Goal: Task Accomplishment & Management: Manage account settings

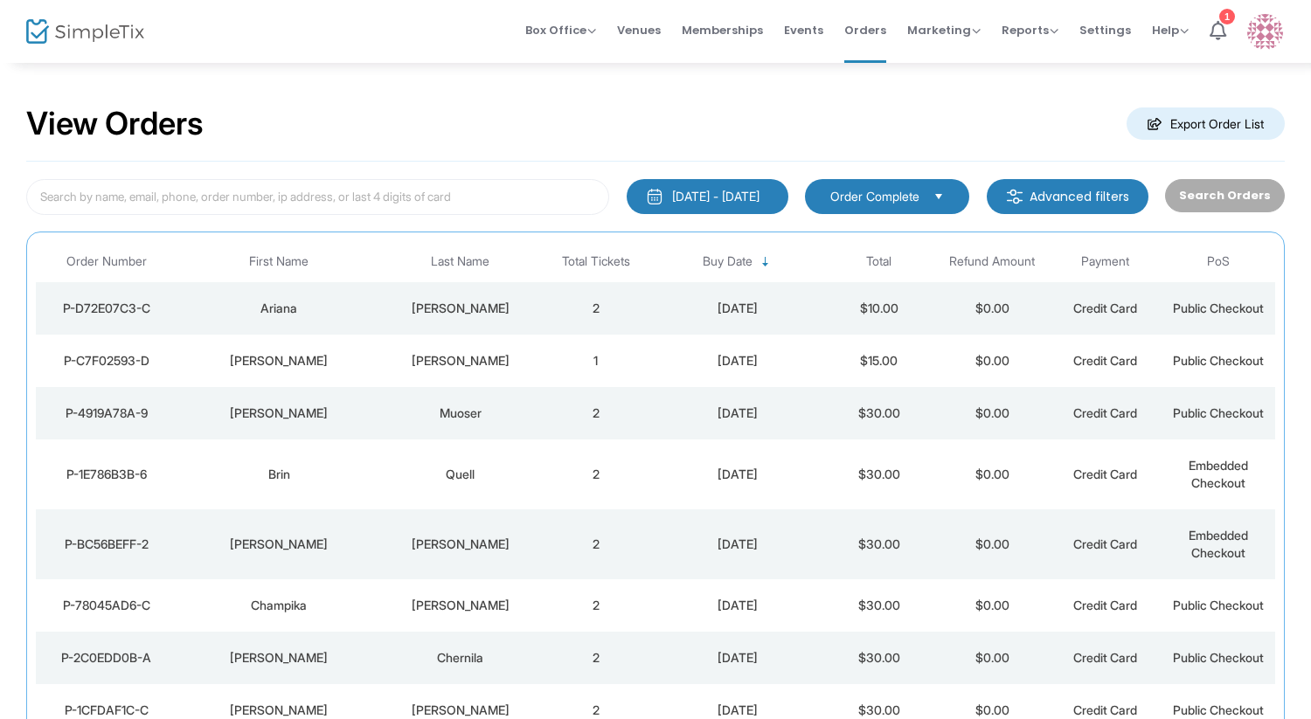
click at [500, 298] on td "[PERSON_NAME]" at bounding box center [460, 308] width 158 height 52
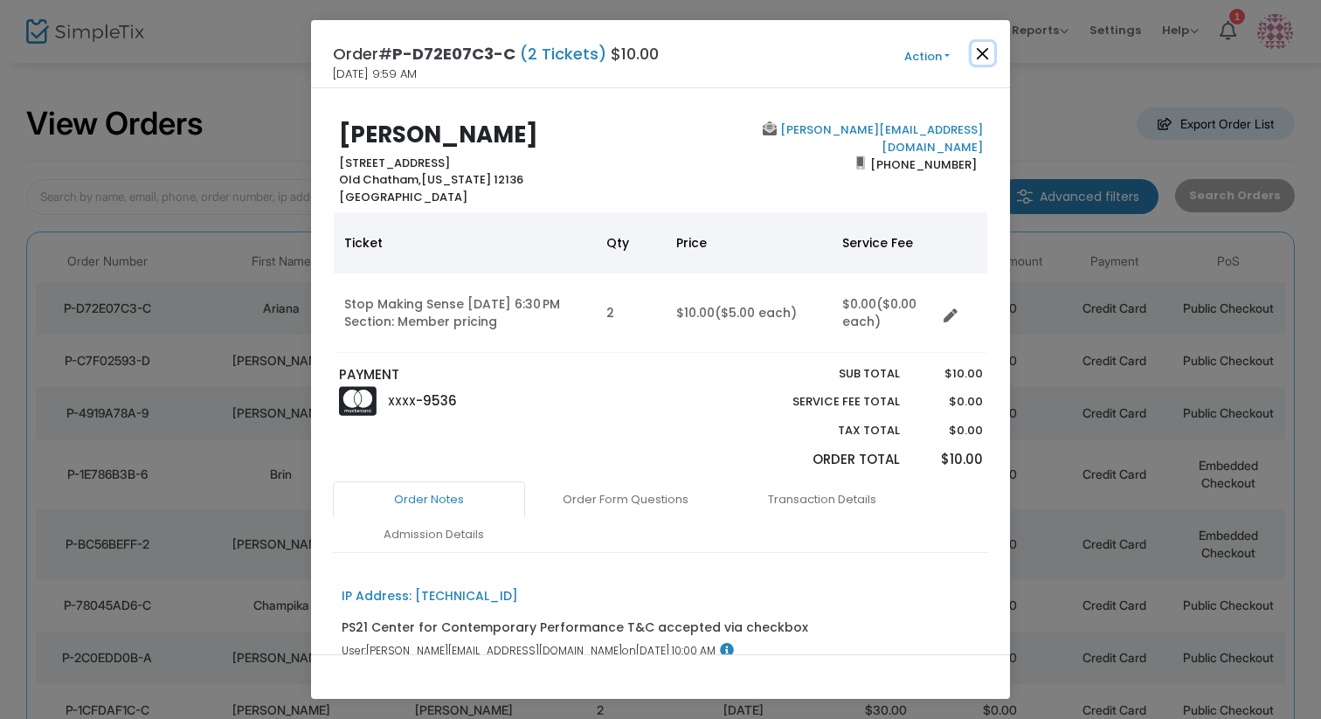
click at [987, 52] on button "Close" at bounding box center [983, 53] width 23 height 23
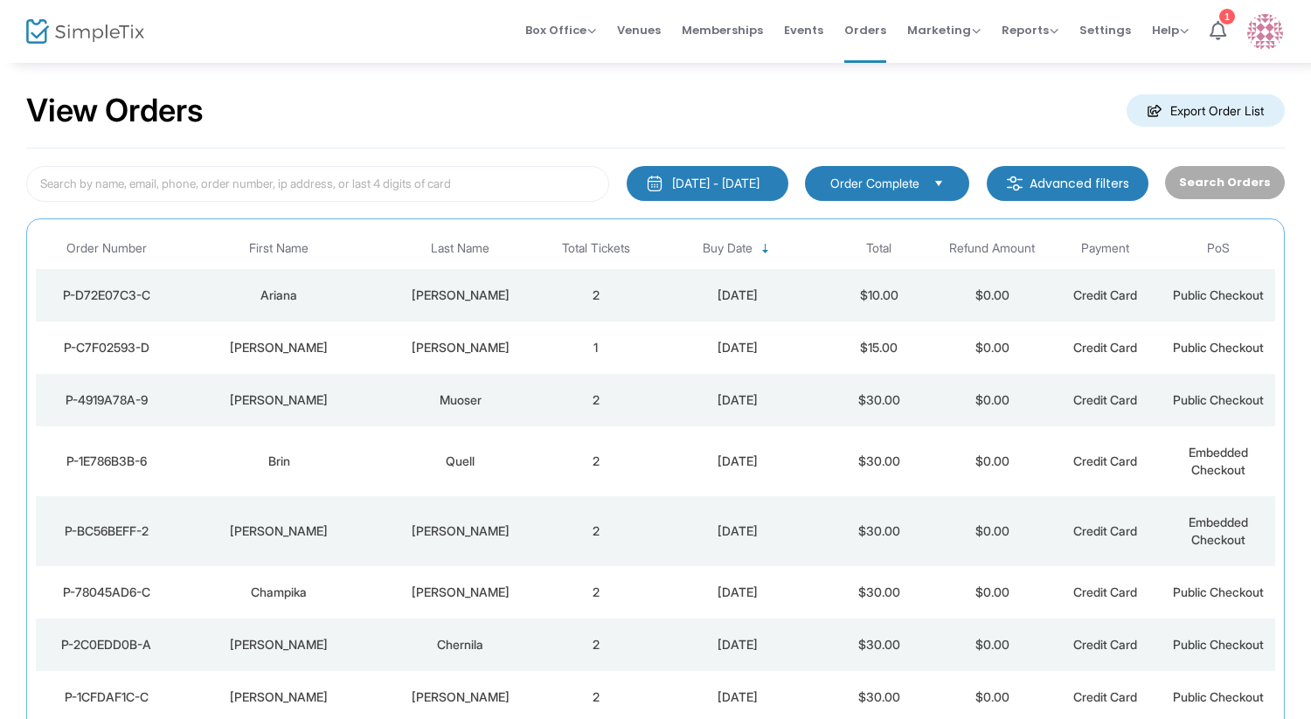
scroll to position [17, 0]
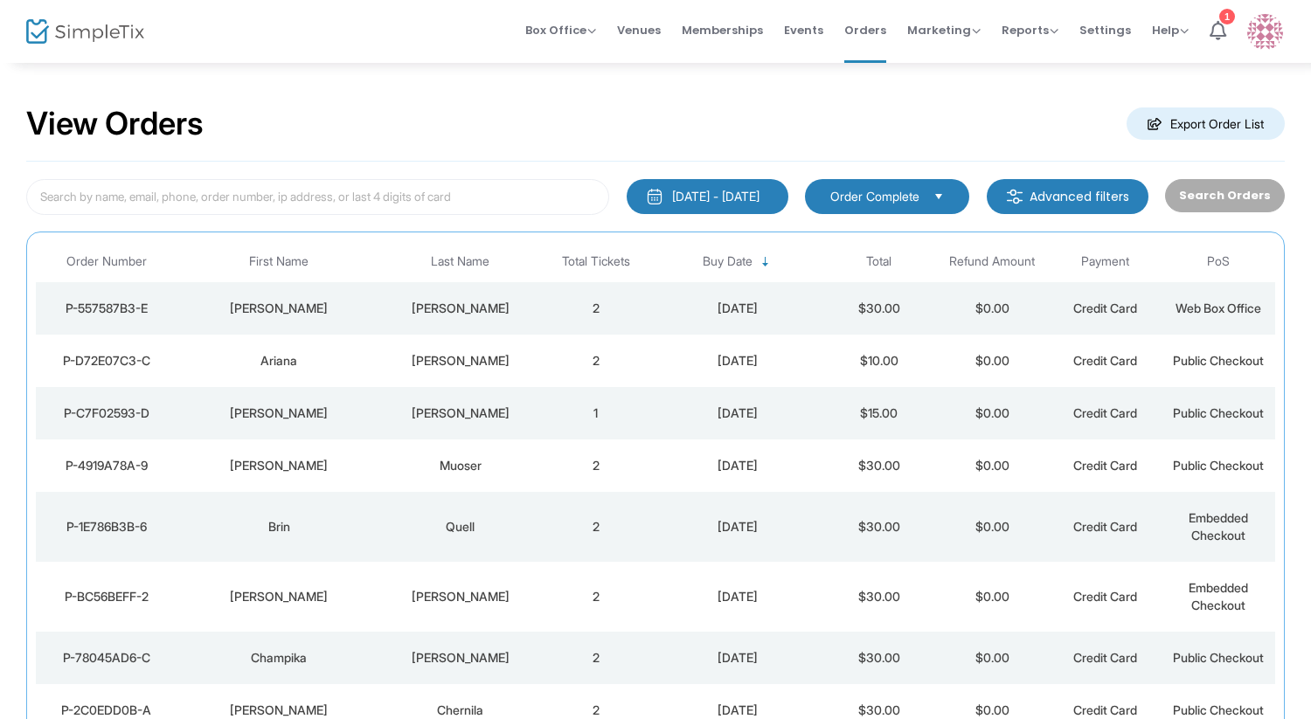
click at [356, 317] on td "Fran" at bounding box center [279, 308] width 204 height 52
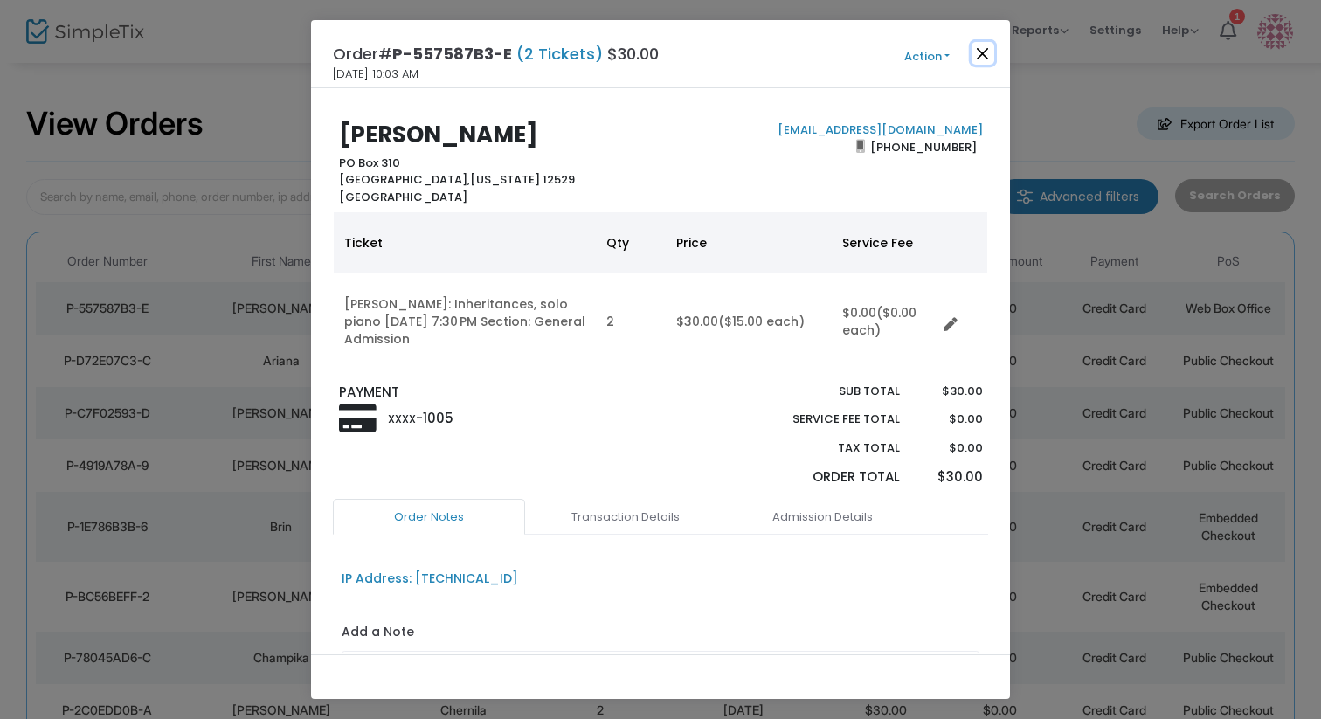
click at [983, 52] on button "Close" at bounding box center [983, 53] width 23 height 23
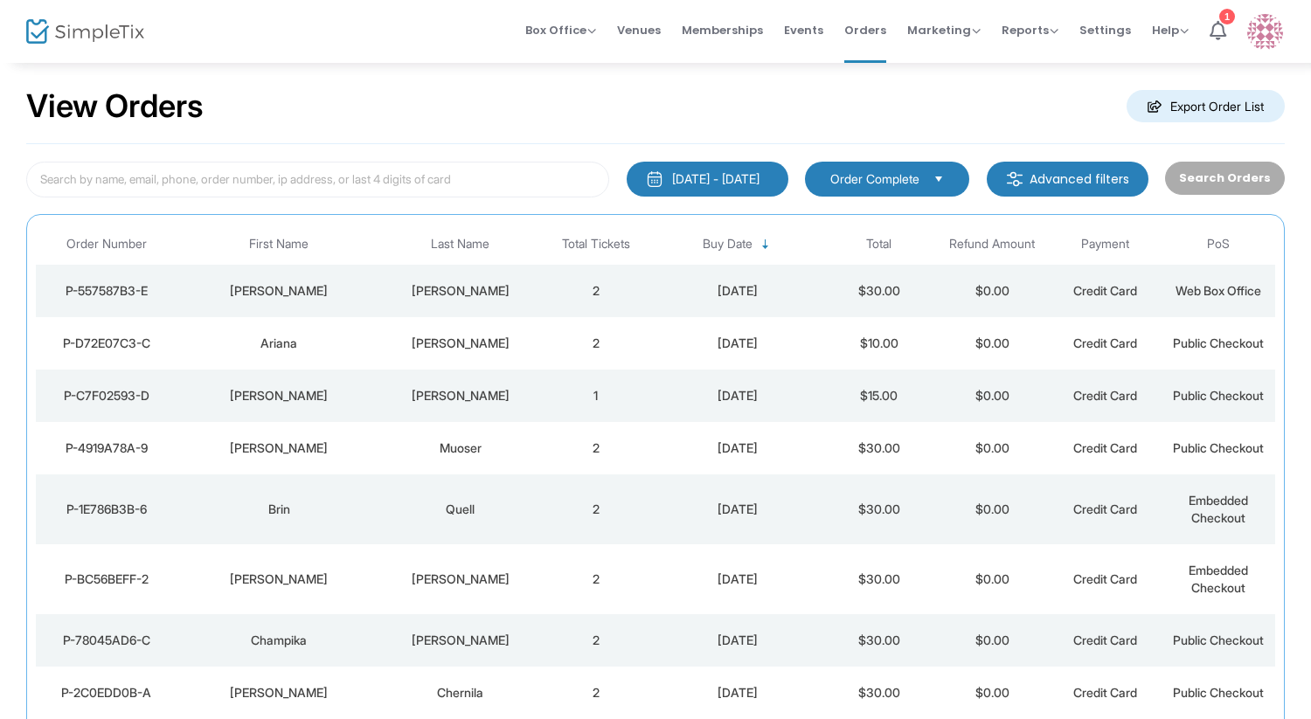
click at [102, 26] on img at bounding box center [85, 31] width 118 height 25
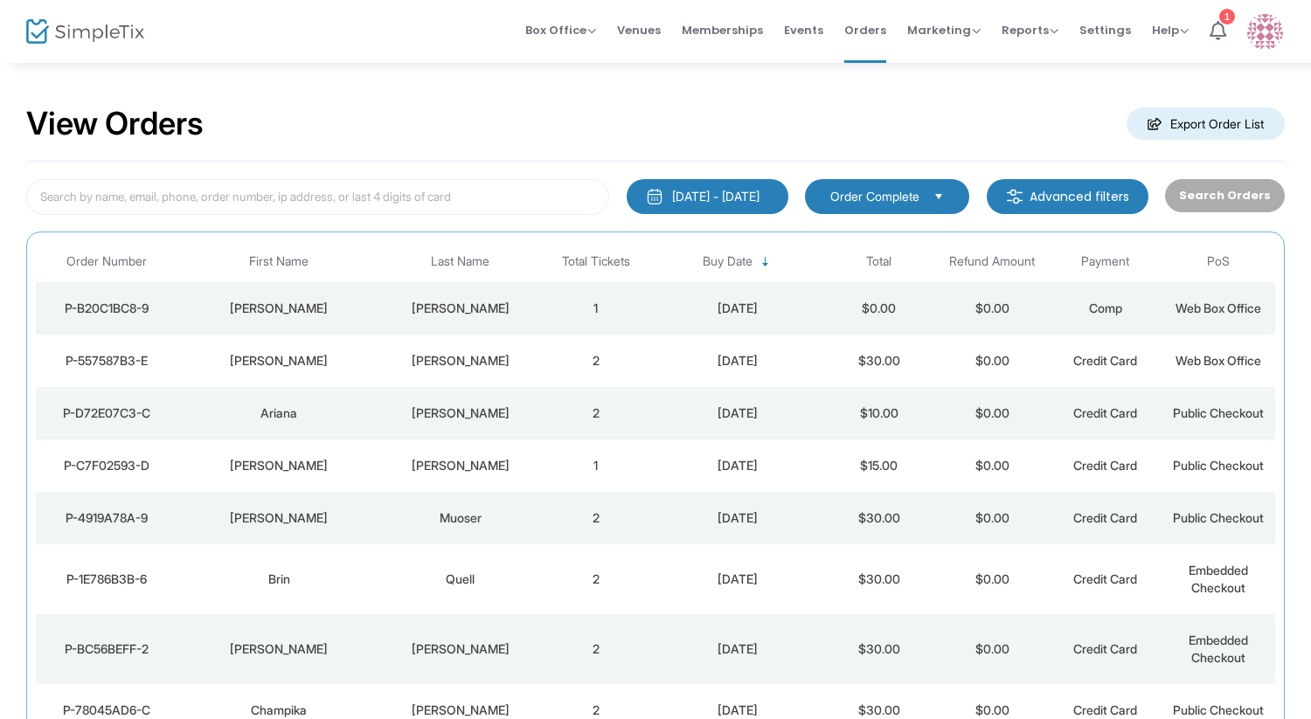
click at [540, 311] on td "1" at bounding box center [595, 308] width 113 height 52
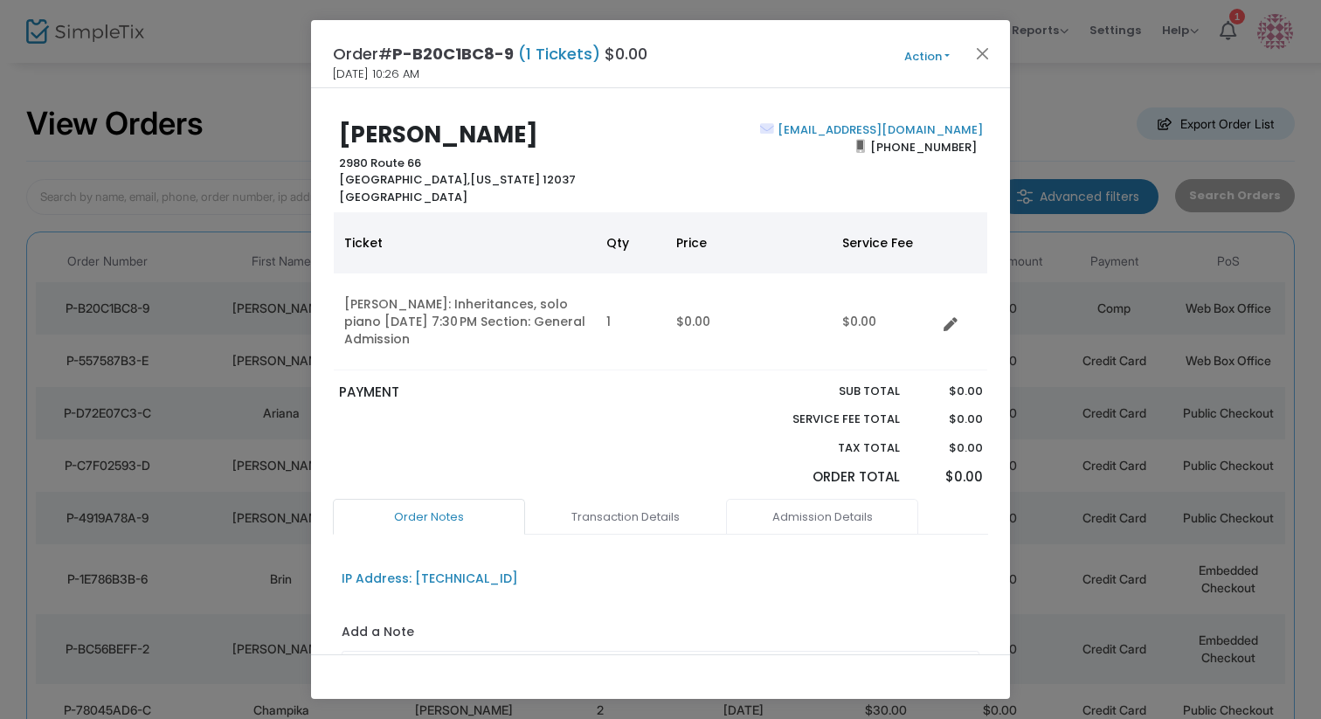
click at [810, 514] on link "Admission Details" at bounding box center [822, 517] width 192 height 37
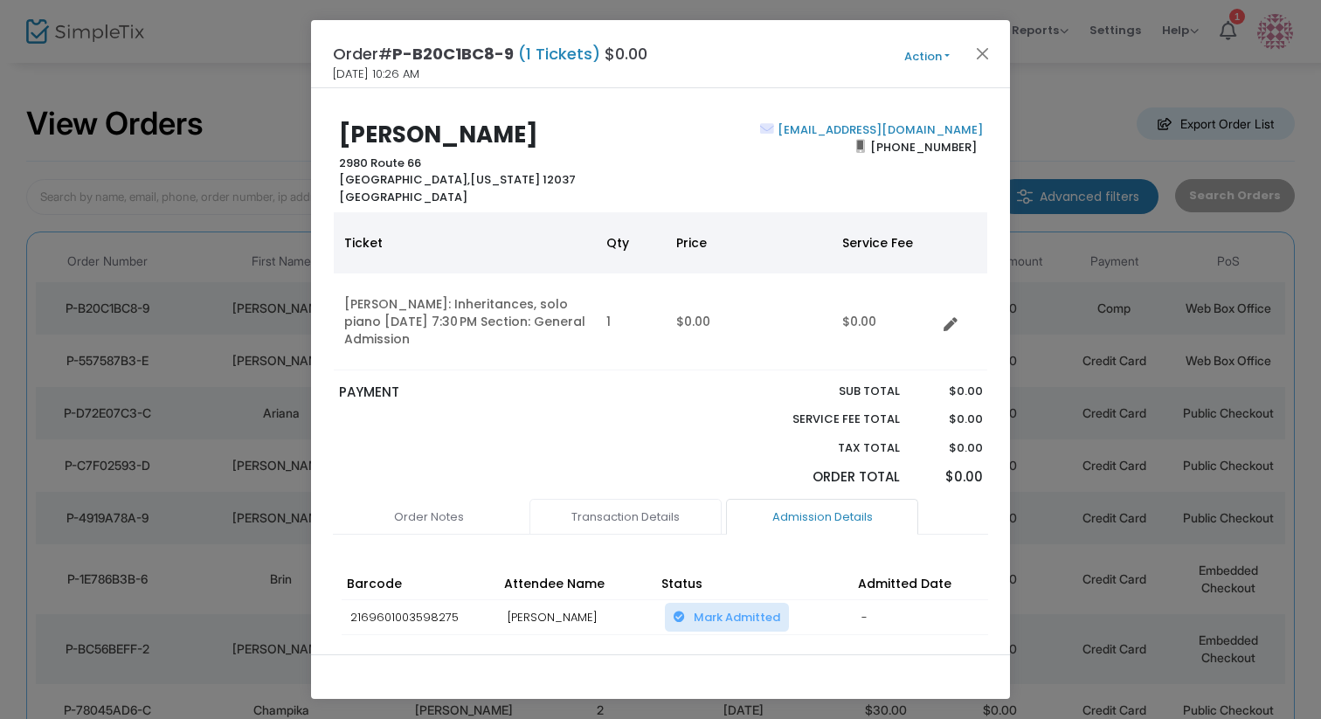
click at [638, 516] on link "Transaction Details" at bounding box center [626, 517] width 192 height 37
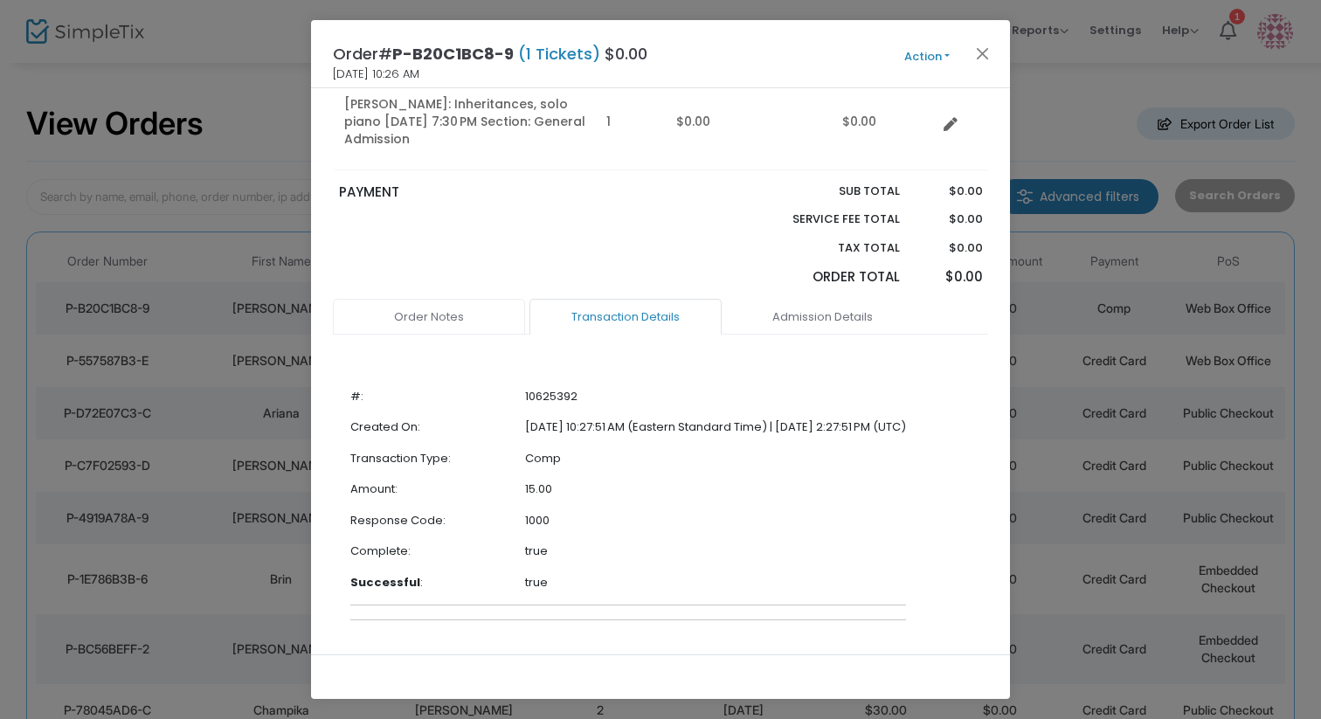
click at [401, 301] on link "Order Notes" at bounding box center [429, 317] width 192 height 37
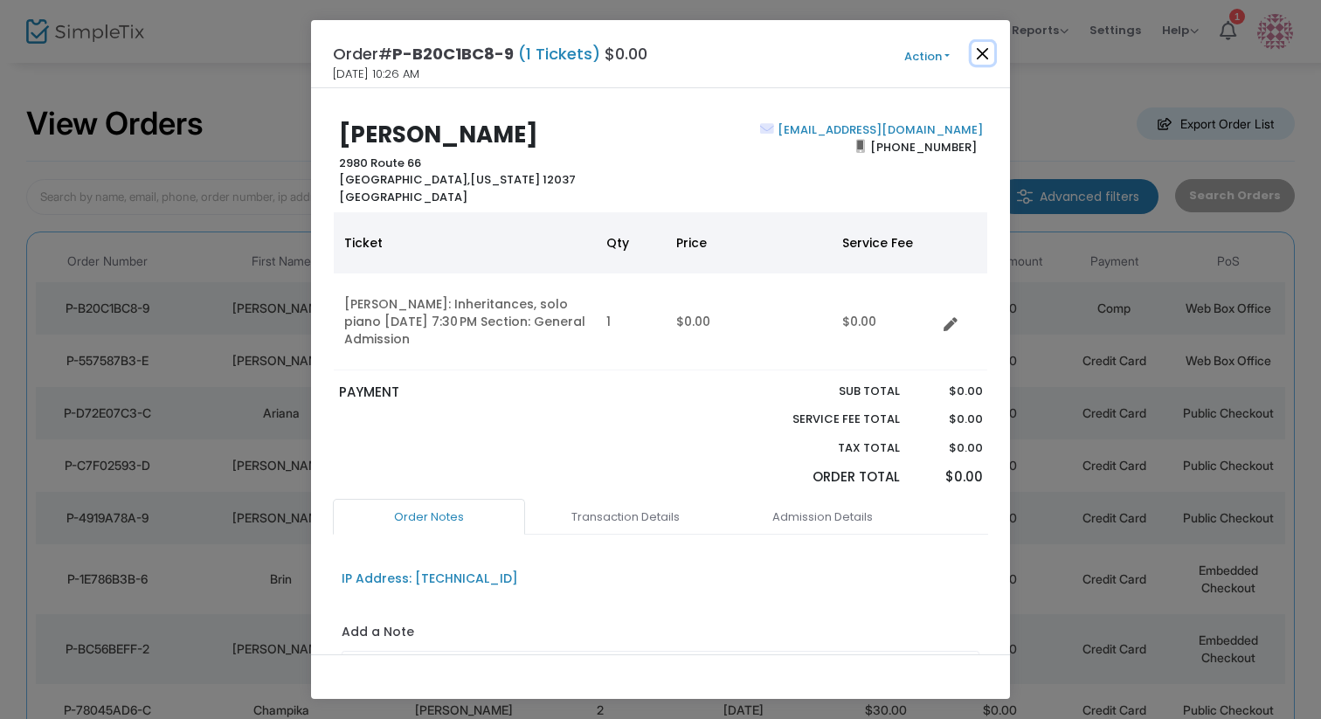
click at [975, 57] on button "Close" at bounding box center [983, 53] width 23 height 23
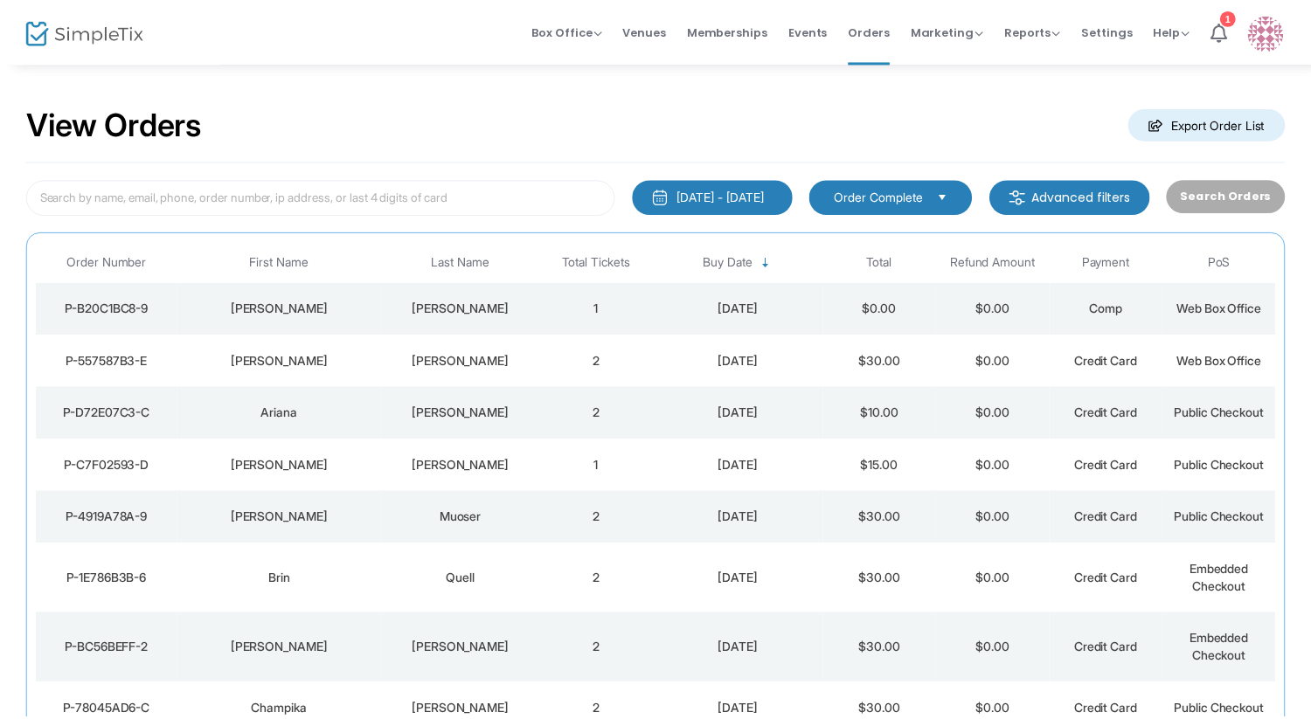
scroll to position [17, 0]
